Goal: Information Seeking & Learning: Obtain resource

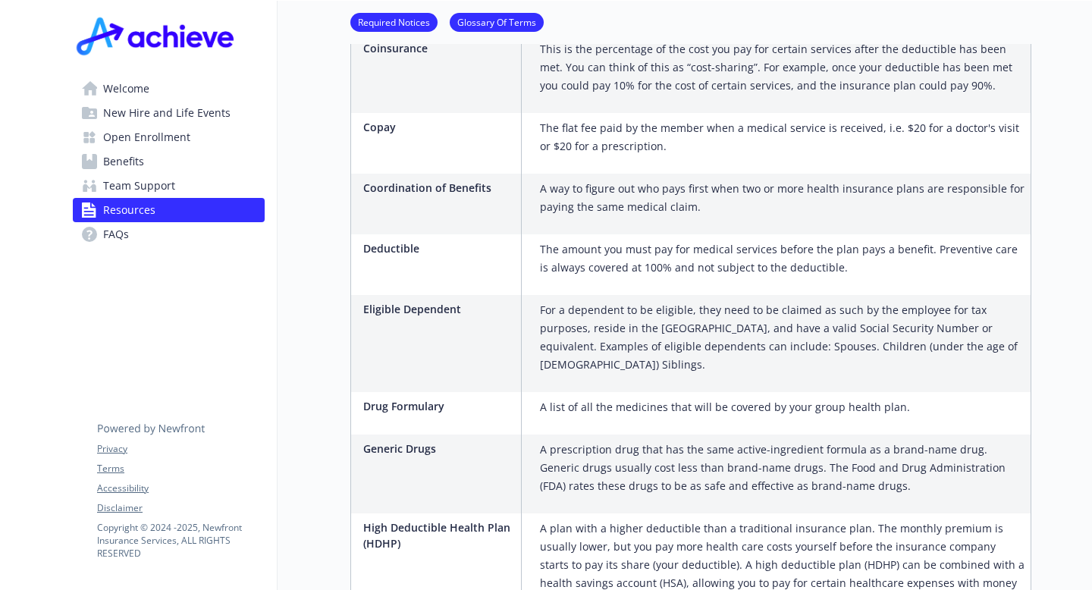
scroll to position [1496, 0]
